Goal: Contribute content: Add original content to the website for others to see

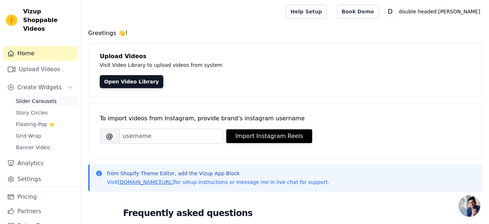
click at [51, 96] on link "Slider Carousels" at bounding box center [45, 101] width 66 height 10
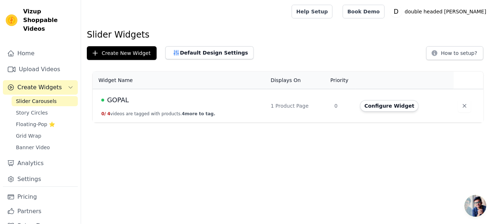
click at [124, 98] on span "GOPAL" at bounding box center [118, 100] width 22 height 10
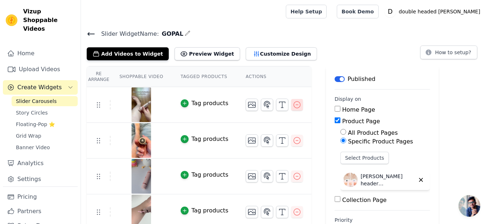
click at [294, 104] on icon "button" at bounding box center [297, 105] width 7 height 7
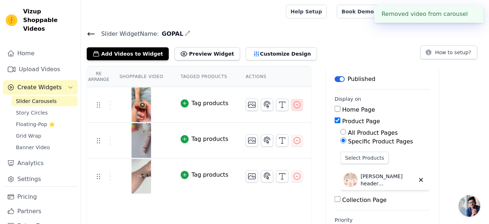
click at [293, 103] on icon "button" at bounding box center [297, 105] width 9 height 9
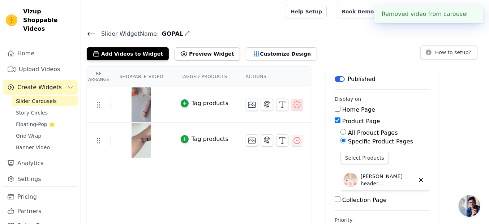
click at [293, 103] on icon "button" at bounding box center [297, 105] width 9 height 9
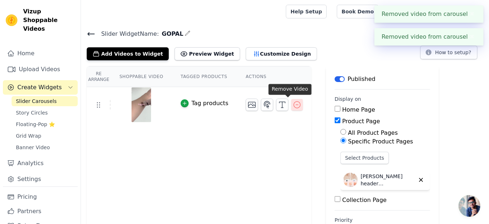
click at [293, 102] on icon "button" at bounding box center [297, 105] width 9 height 9
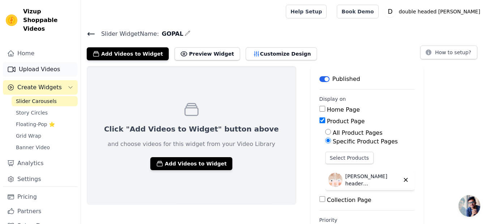
click at [38, 62] on link "Upload Videos" at bounding box center [40, 69] width 75 height 14
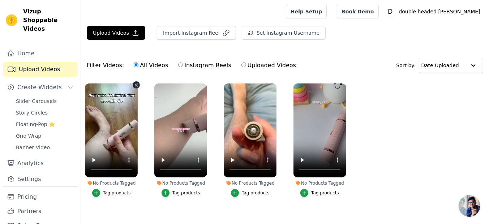
scroll to position [12, 0]
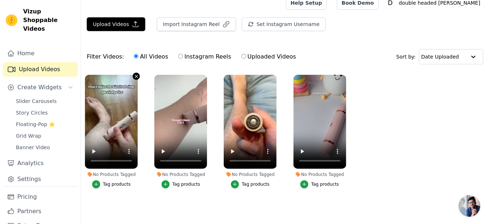
click at [137, 74] on icon "button" at bounding box center [136, 76] width 5 height 5
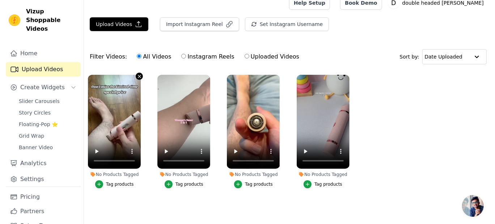
scroll to position [0, 0]
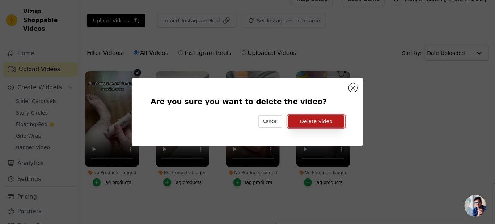
click at [308, 118] on button "Delete Video" at bounding box center [316, 121] width 56 height 12
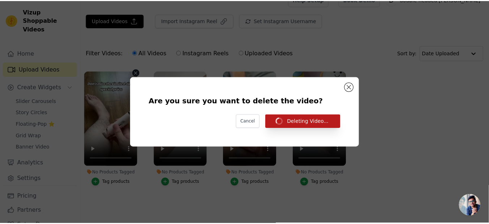
scroll to position [12, 0]
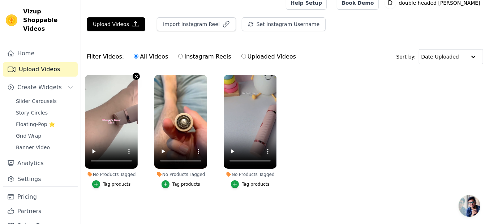
click at [136, 75] on icon "button" at bounding box center [136, 76] width 3 height 3
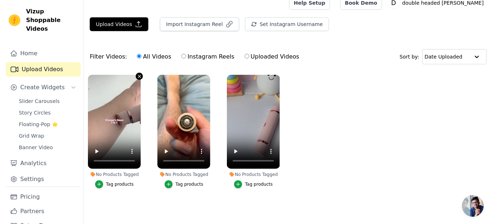
scroll to position [0, 0]
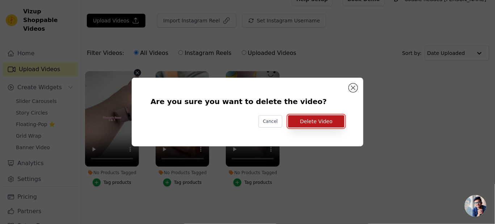
click at [315, 121] on button "Delete Video" at bounding box center [316, 121] width 56 height 12
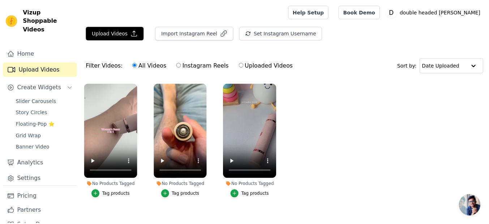
scroll to position [12, 0]
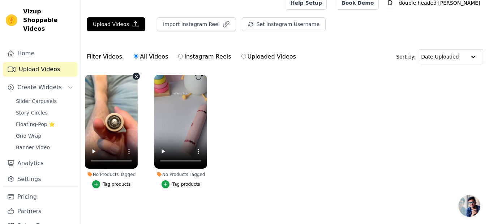
click at [137, 75] on icon "button" at bounding box center [136, 76] width 3 height 3
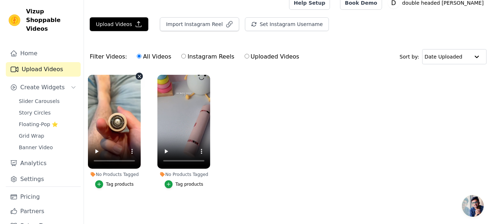
scroll to position [0, 0]
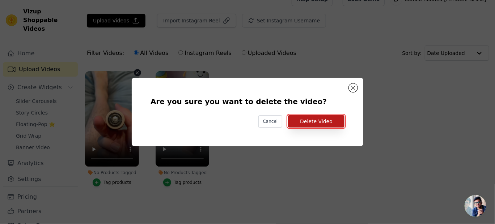
click at [302, 121] on button "Delete Video" at bounding box center [316, 121] width 56 height 12
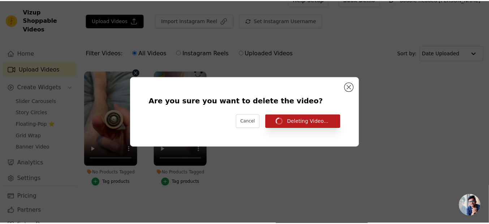
scroll to position [12, 0]
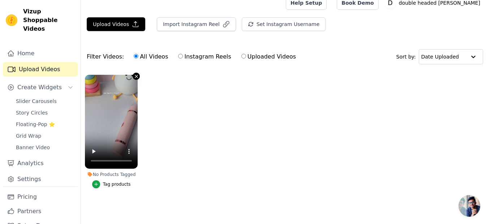
click at [137, 74] on icon "button" at bounding box center [136, 76] width 5 height 5
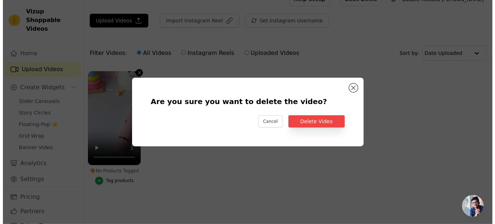
scroll to position [0, 0]
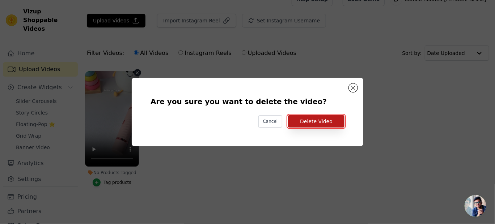
click at [314, 121] on button "Delete Video" at bounding box center [316, 121] width 56 height 12
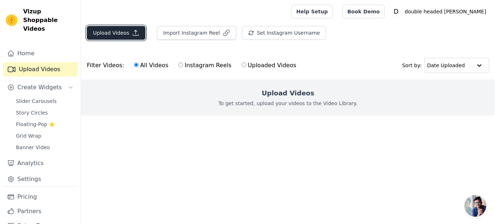
click at [139, 31] on button "Upload Videos" at bounding box center [116, 33] width 59 height 14
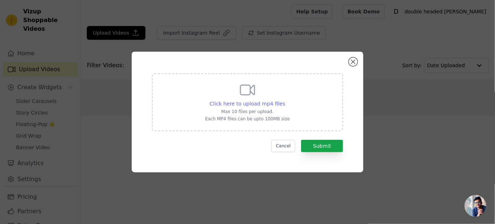
click at [243, 104] on span "Click here to upload mp4 files" at bounding box center [248, 104] width 76 height 6
click at [285, 100] on input "Click here to upload mp4 files Max 10 files per upload. Each MP4 files can be u…" at bounding box center [285, 100] width 0 height 0
type input "C:\fakepath\WhatsApp Video [DATE] 20.21.18_b8287b04.mp4"
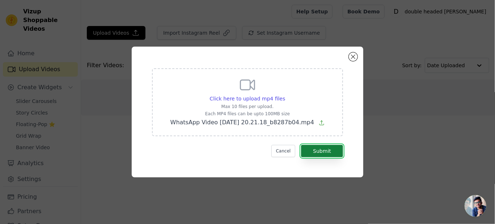
click at [320, 152] on button "Submit" at bounding box center [322, 151] width 42 height 12
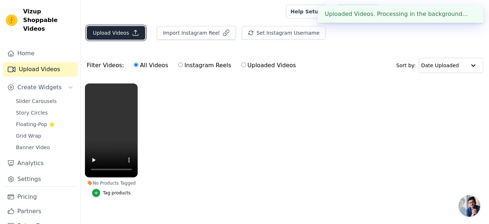
click at [133, 35] on icon "button" at bounding box center [135, 32] width 5 height 5
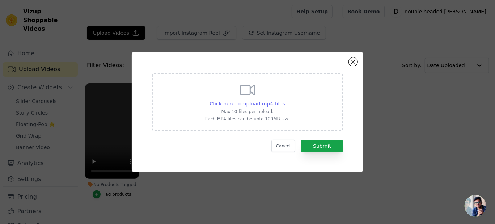
click at [247, 103] on span "Click here to upload mp4 files" at bounding box center [248, 104] width 76 height 6
click at [285, 100] on input "Click here to upload mp4 files Max 10 files per upload. Each MP4 files can be u…" at bounding box center [285, 100] width 0 height 0
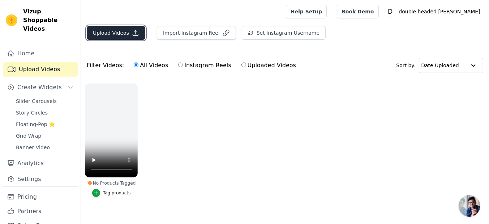
click at [132, 35] on icon "button" at bounding box center [135, 32] width 7 height 7
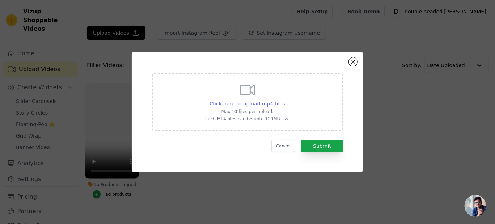
click at [246, 105] on span "Click here to upload mp4 files" at bounding box center [248, 104] width 76 height 6
click at [285, 100] on input "Click here to upload mp4 files Max 10 files per upload. Each MP4 files can be u…" at bounding box center [285, 100] width 0 height 0
type input "C:\fakepath\WhatsApp Video [DATE] at 20.21.17_2906836a.mp4"
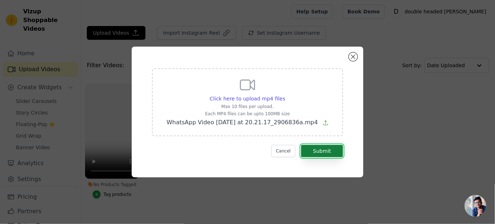
click at [314, 148] on button "Submit" at bounding box center [322, 151] width 42 height 12
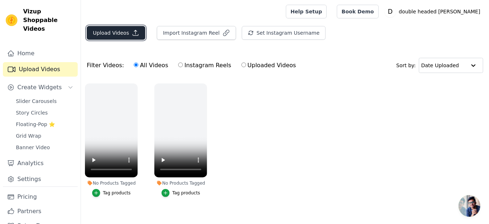
click at [135, 29] on button "Upload Videos" at bounding box center [116, 33] width 59 height 14
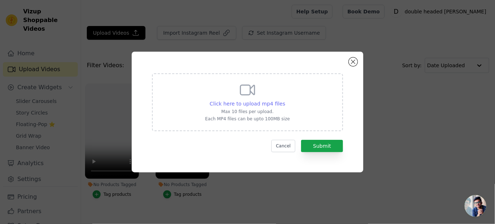
click at [239, 101] on span "Click here to upload mp4 files" at bounding box center [248, 104] width 76 height 6
click at [285, 100] on input "Click here to upload mp4 files Max 10 files per upload. Each MP4 files can be u…" at bounding box center [285, 100] width 0 height 0
type input "C:\fakepath\WhatsApp Video 2025-09-03 at 20.21.18_e936935e.mp4"
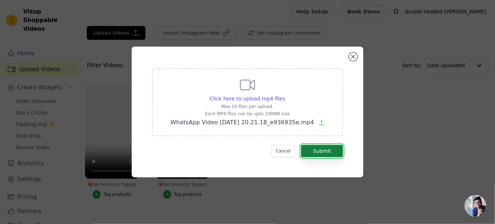
click at [328, 148] on button "Submit" at bounding box center [322, 151] width 42 height 12
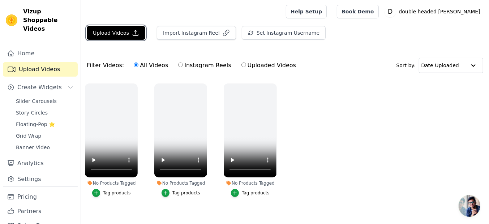
click at [135, 31] on icon "button" at bounding box center [135, 32] width 7 height 7
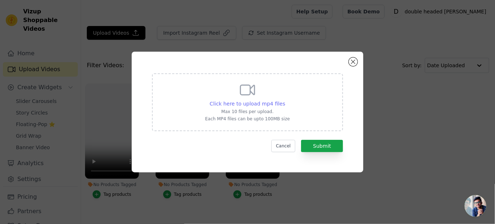
click at [236, 104] on span "Click here to upload mp4 files" at bounding box center [248, 104] width 76 height 6
click at [285, 100] on input "Click here to upload mp4 files Max 10 files per upload. Each MP4 files can be u…" at bounding box center [285, 100] width 0 height 0
type input "C:\fakepath\WhatsApp Video 2025-09-03 at 20.21.17_21369362.mp4"
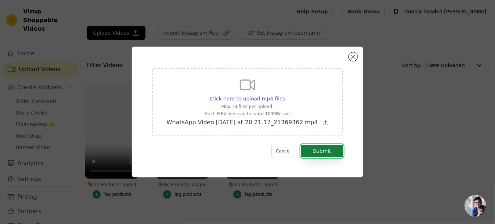
click at [325, 148] on button "Submit" at bounding box center [322, 151] width 42 height 12
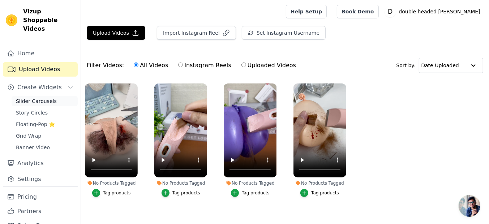
click at [41, 98] on span "Slider Carousels" at bounding box center [36, 101] width 41 height 7
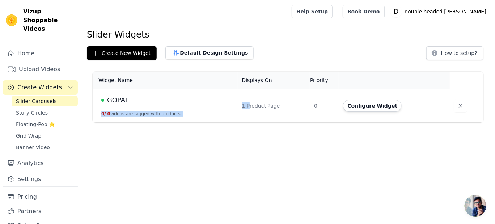
drag, startPoint x: 249, startPoint y: 113, endPoint x: 130, endPoint y: 100, distance: 119.7
click at [130, 100] on tr "GOPAL 0 / 0 videos are tagged with products. 1 Product Page 0 Configure Widget" at bounding box center [288, 106] width 391 height 34
click at [130, 100] on div "GOPAL" at bounding box center [167, 100] width 132 height 10
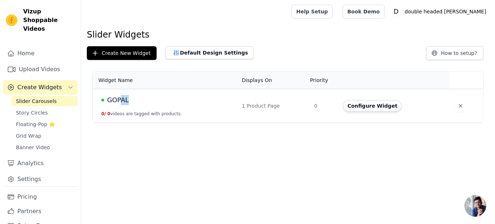
drag, startPoint x: 130, startPoint y: 100, endPoint x: 122, endPoint y: 99, distance: 8.0
click at [122, 99] on div "GOPAL" at bounding box center [167, 100] width 132 height 10
click at [122, 99] on span "GOPAL" at bounding box center [118, 100] width 22 height 10
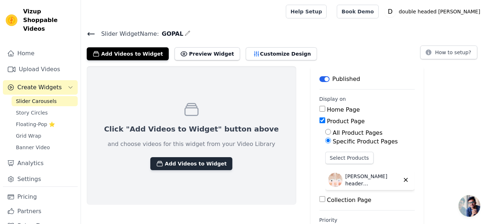
click at [183, 160] on button "Add Videos to Widget" at bounding box center [191, 163] width 82 height 13
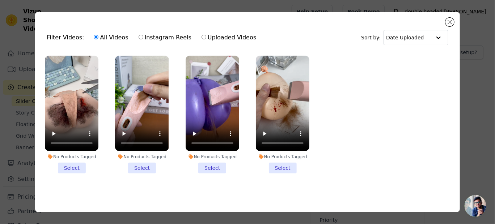
click at [79, 168] on li "No Products Tagged Select" at bounding box center [72, 115] width 54 height 118
click at [0, 0] on input "No Products Tagged Select" at bounding box center [0, 0] width 0 height 0
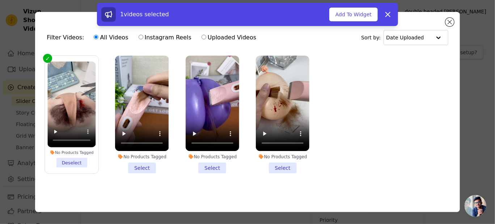
click at [134, 166] on li "No Products Tagged Select" at bounding box center [142, 115] width 54 height 118
click at [0, 0] on input "No Products Tagged Select" at bounding box center [0, 0] width 0 height 0
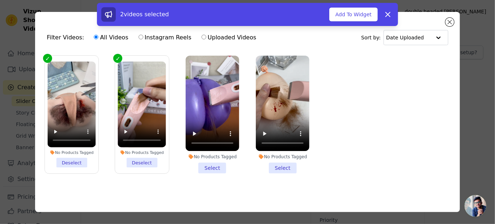
click at [208, 164] on li "No Products Tagged Select" at bounding box center [213, 115] width 54 height 118
click at [0, 0] on input "No Products Tagged Select" at bounding box center [0, 0] width 0 height 0
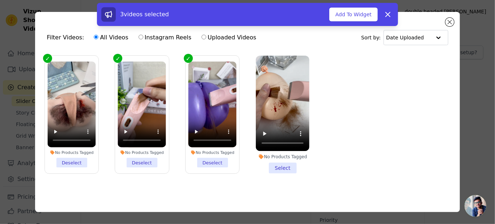
click at [278, 166] on li "No Products Tagged Select" at bounding box center [283, 115] width 54 height 118
click at [0, 0] on input "No Products Tagged Select" at bounding box center [0, 0] width 0 height 0
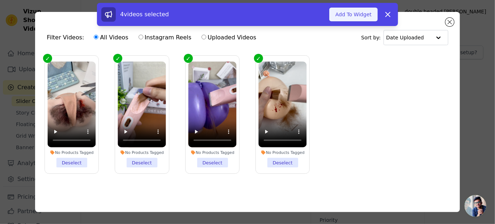
click at [346, 20] on button "Add To Widget" at bounding box center [353, 15] width 48 height 14
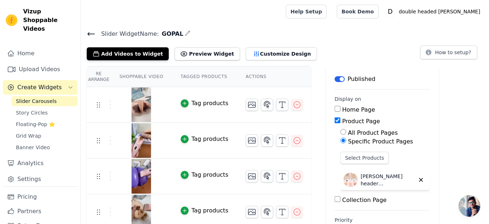
scroll to position [28, 0]
